Goal: Task Accomplishment & Management: Use online tool/utility

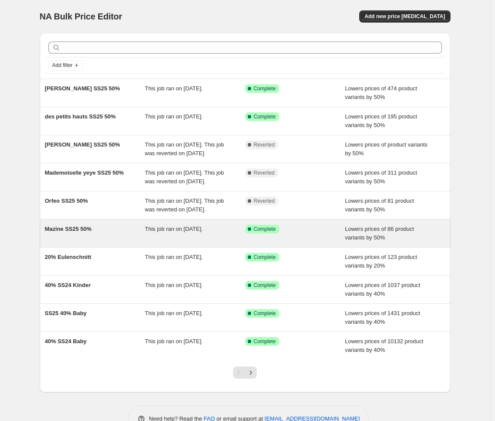
click at [119, 242] on div "Mazine SS25 50%" at bounding box center [95, 233] width 100 height 17
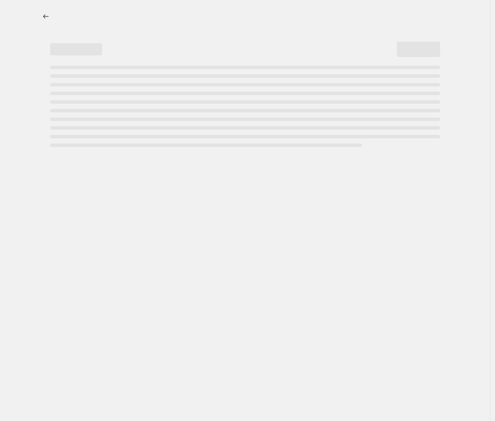
select select "percentage"
select select "vendor"
select select "tag"
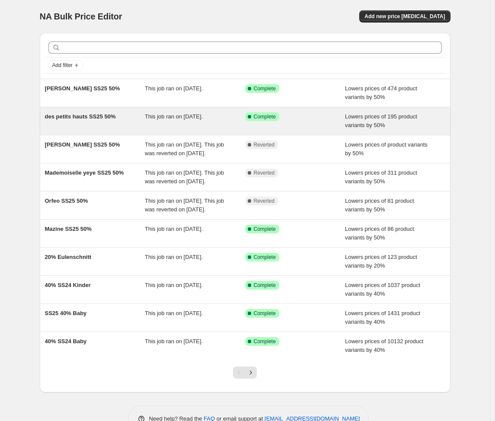
click at [98, 125] on div "des petits hauts SS25 50%" at bounding box center [95, 120] width 100 height 17
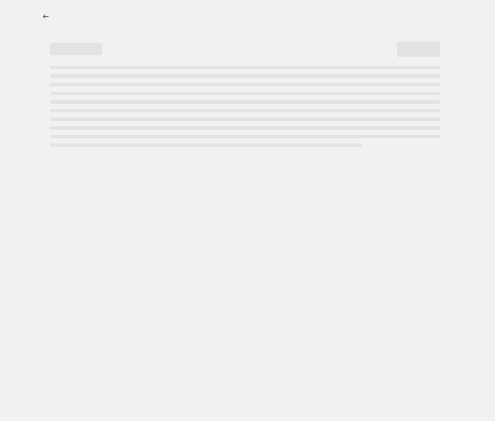
select select "percentage"
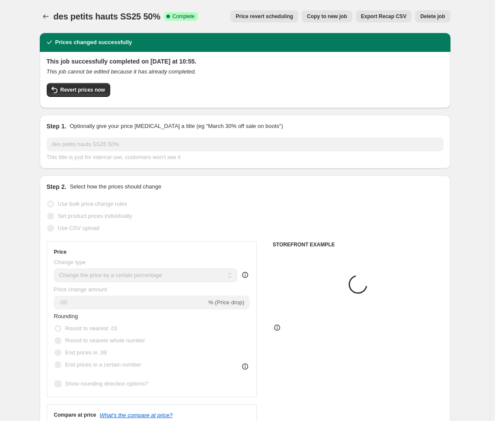
select select "vendor"
select select "tag"
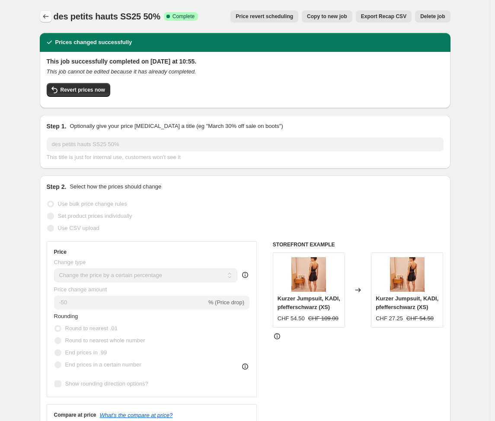
click at [50, 19] on icon "Price change jobs" at bounding box center [46, 16] width 9 height 9
